Goal: Navigation & Orientation: Find specific page/section

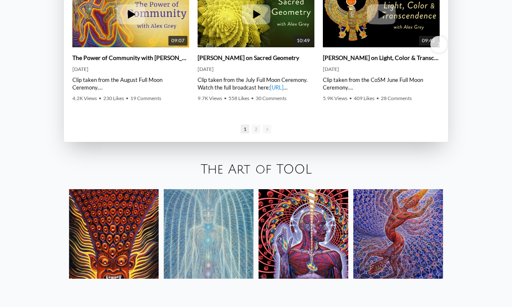
scroll to position [1368, 0]
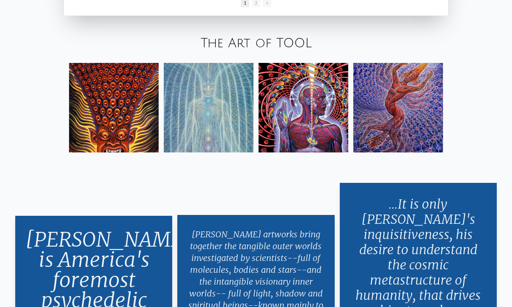
click at [334, 139] on img at bounding box center [303, 108] width 90 height 90
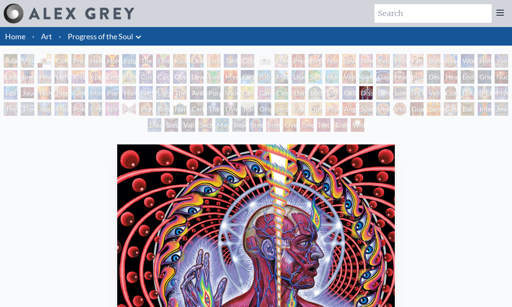
scroll to position [22, 0]
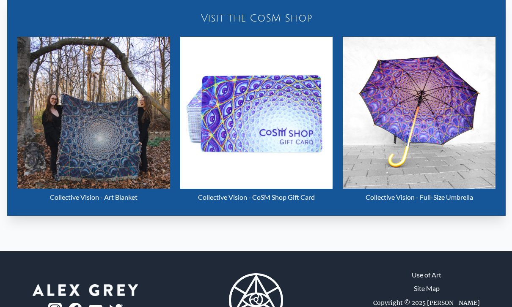
scroll to position [465, 0]
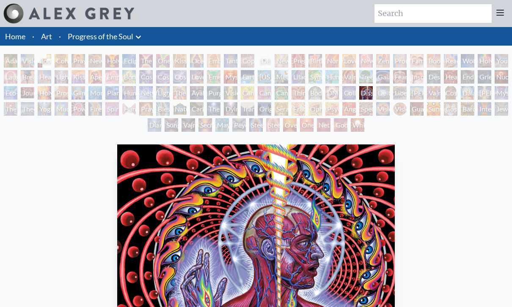
click at [42, 18] on img at bounding box center [81, 14] width 105 height 12
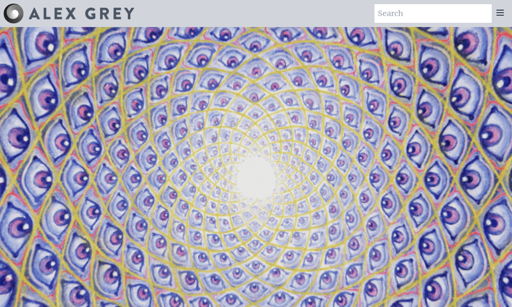
click at [498, 13] on icon at bounding box center [500, 12] width 7 height 5
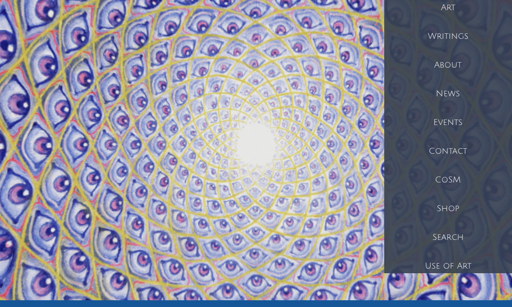
scroll to position [46, 0]
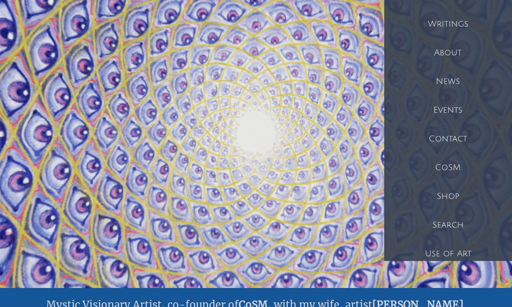
click at [455, 195] on div "Shop" at bounding box center [448, 196] width 128 height 29
